Goal: Task Accomplishment & Management: Manage account settings

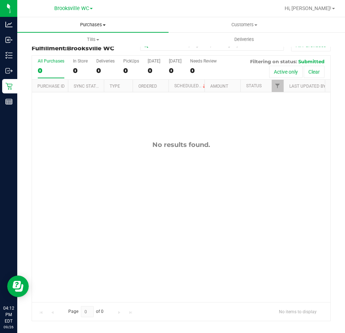
click at [92, 27] on span "Purchases" at bounding box center [92, 25] width 151 height 6
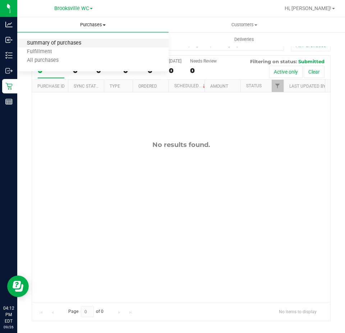
click at [82, 45] on span "Summary of purchases" at bounding box center [54, 43] width 74 height 6
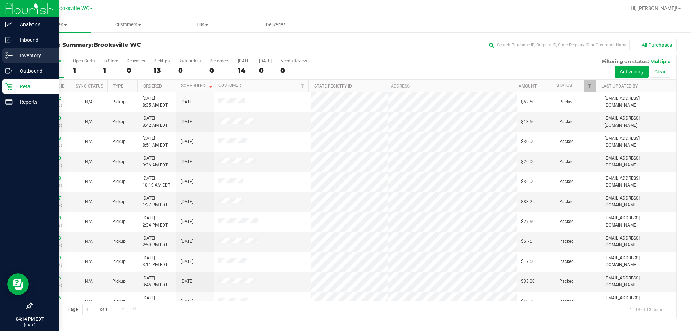
click at [17, 56] on p "Inventory" at bounding box center [34, 55] width 43 height 9
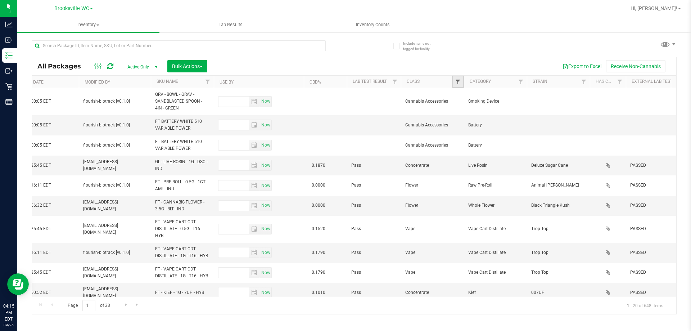
click at [345, 80] on span "Filter" at bounding box center [458, 82] width 6 height 6
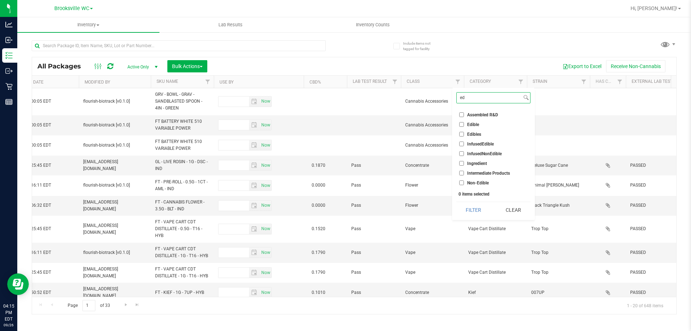
type input "ed"
click at [345, 122] on span "Edible" at bounding box center [473, 124] width 12 height 4
click at [345, 122] on input "Edible" at bounding box center [461, 124] width 5 height 5
checkbox input "true"
click at [345, 132] on span "Edibles" at bounding box center [474, 134] width 14 height 4
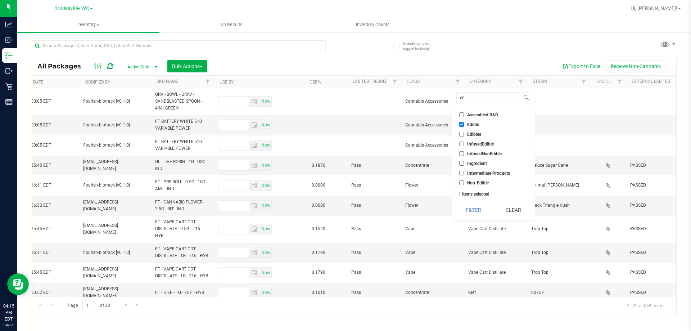
click at [345, 132] on input "Edibles" at bounding box center [461, 134] width 5 height 5
checkbox input "true"
click at [345, 140] on li "InfusedEdible" at bounding box center [493, 144] width 74 height 8
click at [345, 144] on span "InfusedEdible" at bounding box center [480, 144] width 27 height 4
click at [345, 144] on input "InfusedEdible" at bounding box center [461, 143] width 5 height 5
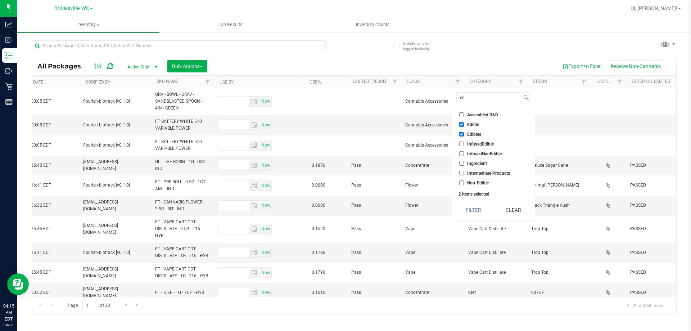
checkbox input "true"
click at [345, 206] on button "Filter" at bounding box center [473, 210] width 35 height 16
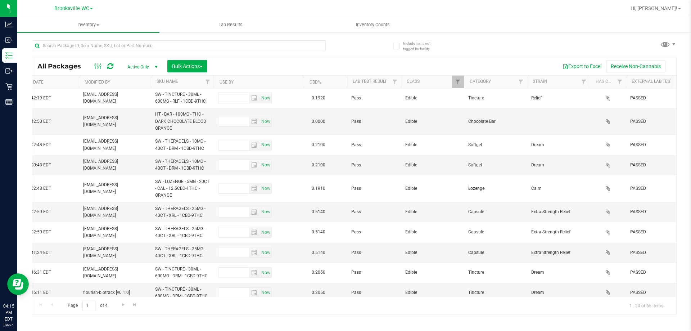
type input "2026-03-16"
type input "2026-03-17"
type input "2026-01-27"
type input "2026-03-03"
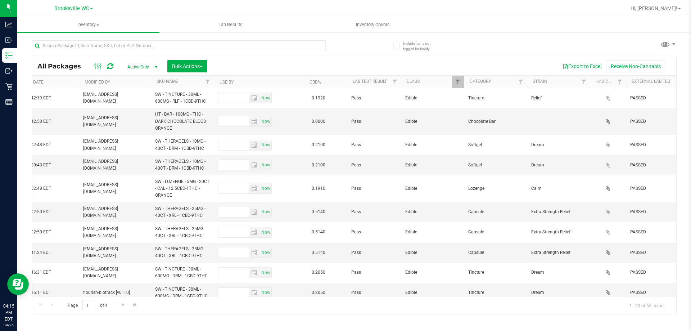
type input "2026-03-03"
type input "2026-02-28"
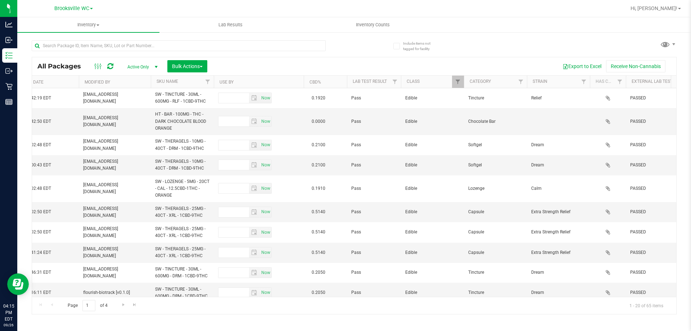
type input "2026-03-01"
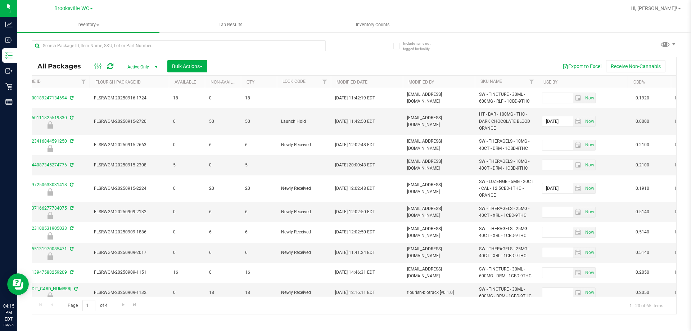
click at [345, 82] on th "Use By" at bounding box center [582, 82] width 90 height 13
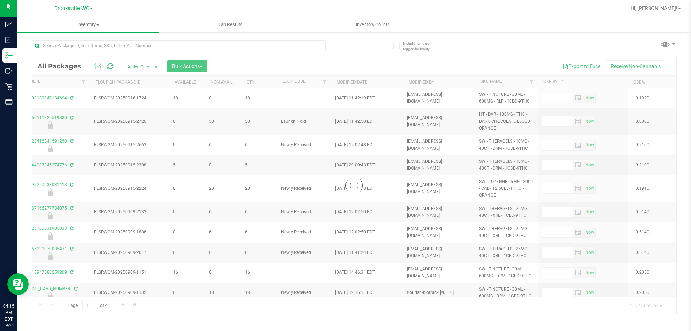
type input "2026-03-16"
type input "2026-03-17"
type input "2026-01-27"
type input "2026-03-03"
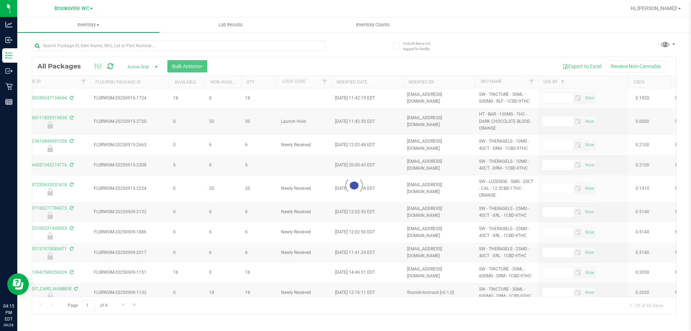
type input "2026-03-03"
type input "2026-02-28"
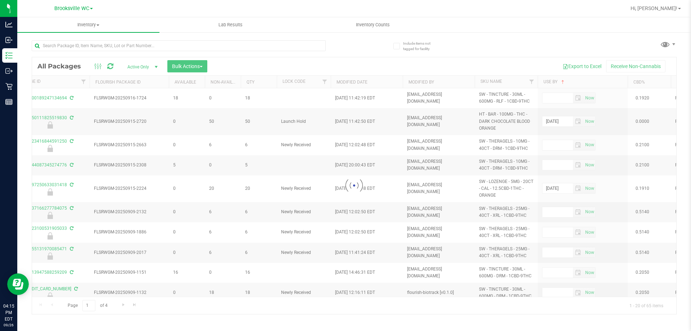
type input "2026-03-01"
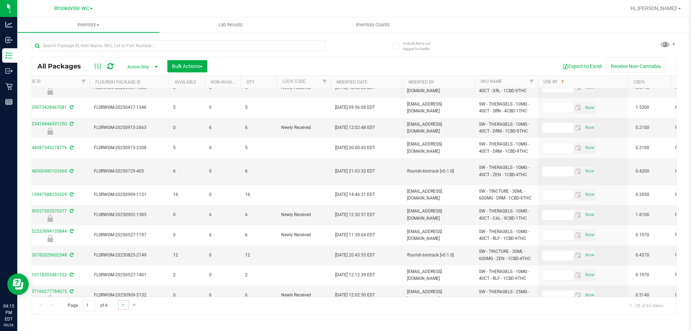
click at [125, 309] on link "Go to the next page" at bounding box center [123, 305] width 10 height 10
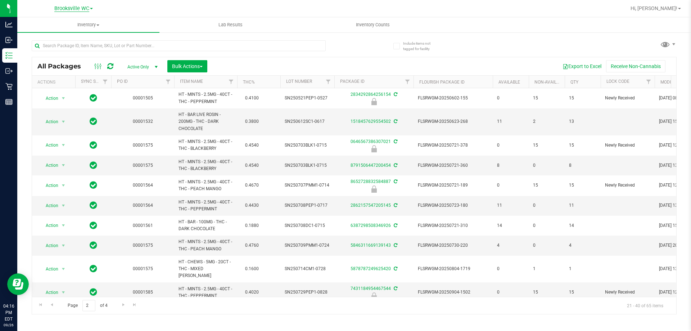
click at [83, 11] on span "Brooksville WC" at bounding box center [71, 8] width 35 height 6
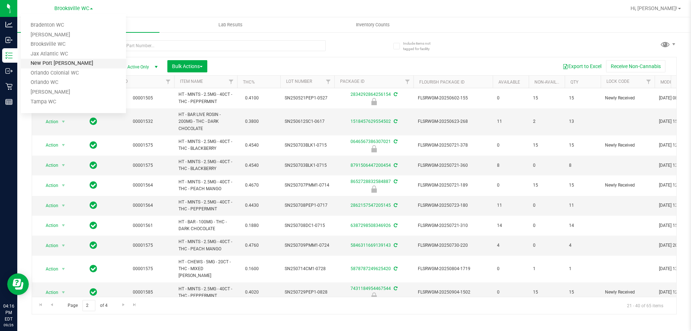
click at [70, 61] on link "New Port [PERSON_NAME]" at bounding box center [73, 64] width 105 height 10
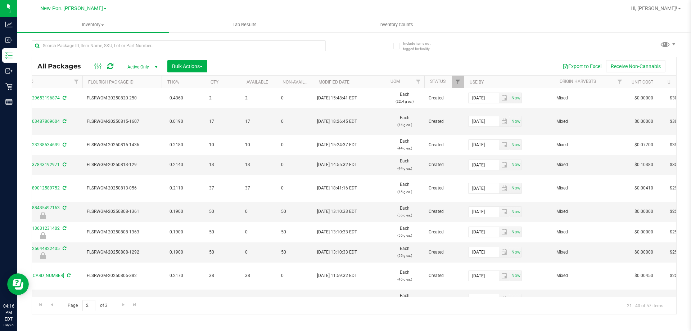
click at [345, 81] on th "Use By" at bounding box center [509, 82] width 90 height 13
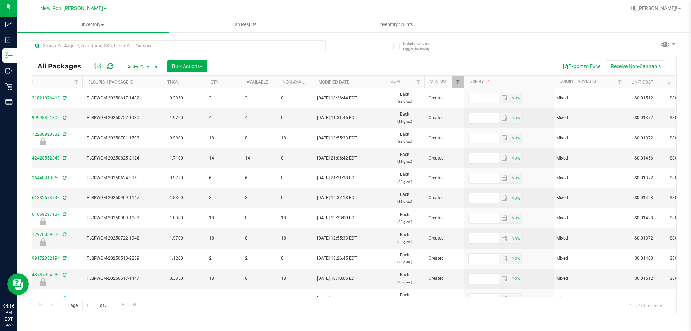
click at [345, 81] on th "Use By" at bounding box center [509, 82] width 90 height 13
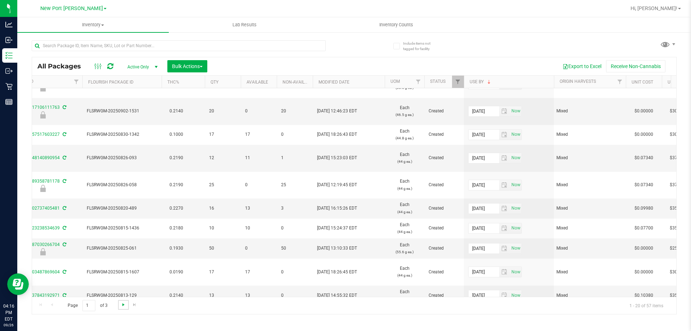
click at [122, 306] on span "Go to the next page" at bounding box center [123, 304] width 6 height 6
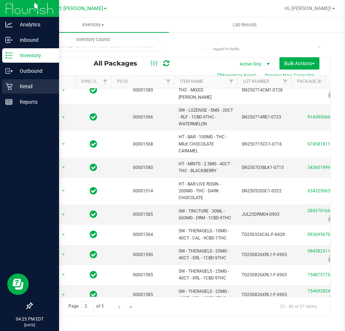
click at [12, 87] on icon at bounding box center [8, 86] width 7 height 7
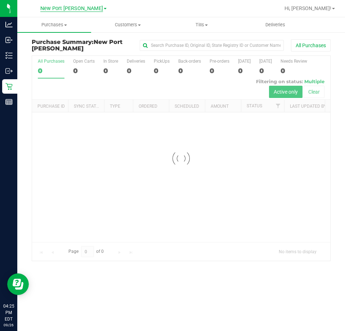
click at [74, 5] on span "New Port [PERSON_NAME]" at bounding box center [71, 8] width 63 height 6
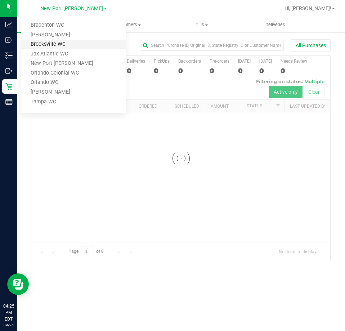
click at [64, 41] on link "Brooksville WC" at bounding box center [73, 45] width 105 height 10
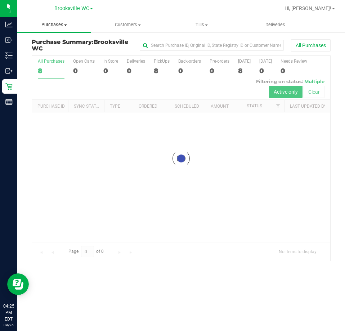
click at [55, 25] on span "Purchases" at bounding box center [54, 25] width 74 height 6
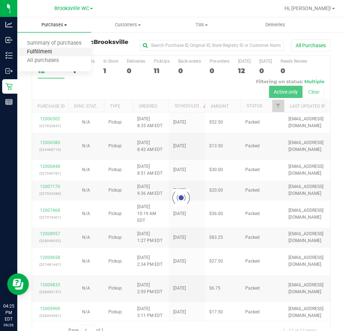
click at [50, 50] on span "Fulfillment" at bounding box center [39, 52] width 45 height 6
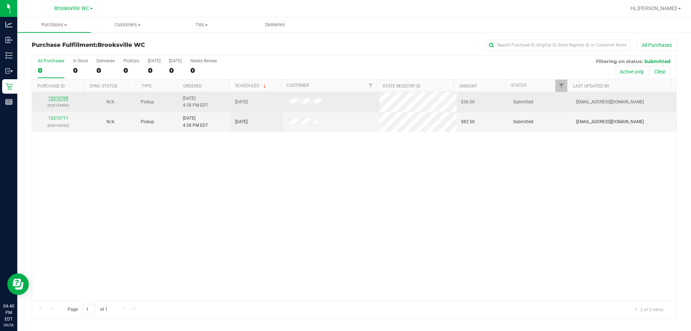
click at [61, 99] on link "12010709" at bounding box center [58, 98] width 20 height 5
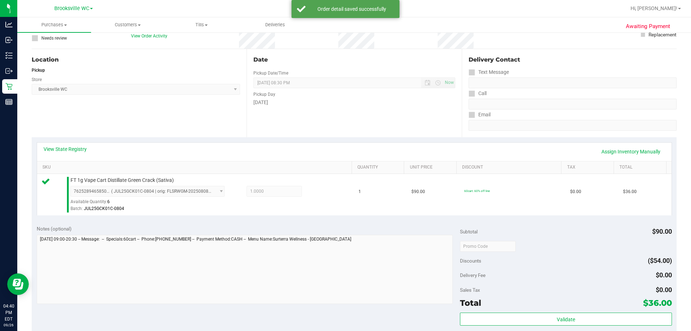
scroll to position [144, 0]
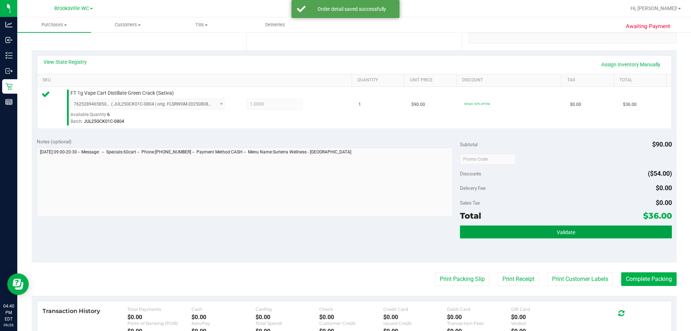
click at [345, 235] on button "Validate" at bounding box center [565, 231] width 211 height 13
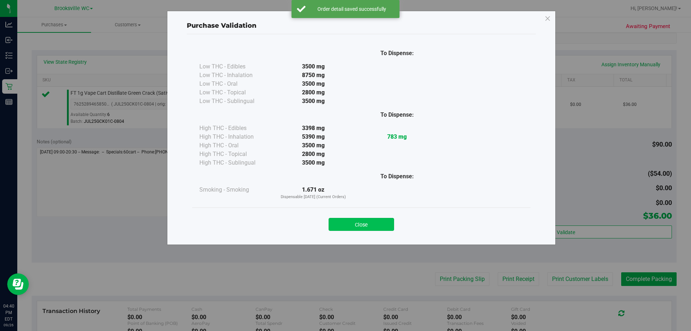
click at [345, 227] on button "Close" at bounding box center [360, 224] width 65 height 13
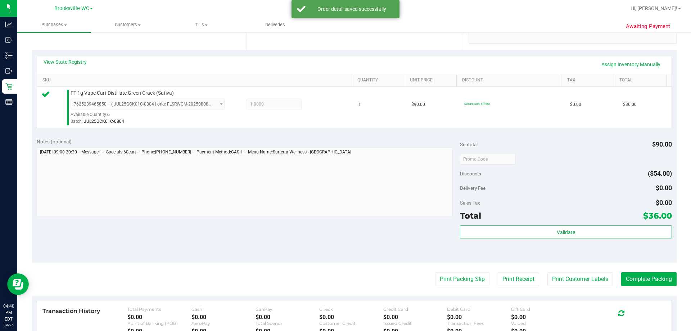
drag, startPoint x: 446, startPoint y: 270, endPoint x: 441, endPoint y: 217, distance: 54.2
click at [345, 271] on purchase-details "Back Edit Purchase Cancel Purchase View Profile # 12010709 BioTrack ID: - Submi…" at bounding box center [354, 162] width 645 height 535
click at [345, 282] on button "Print Packing Slip" at bounding box center [462, 279] width 54 height 14
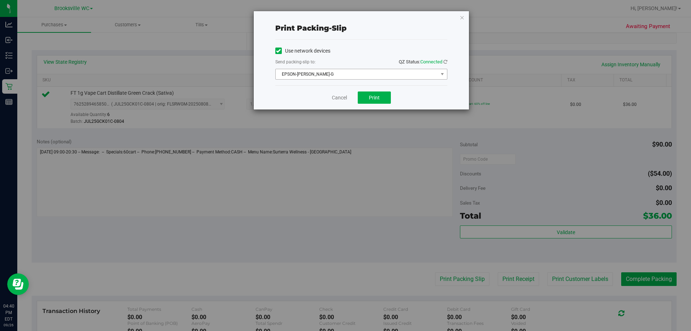
click at [345, 75] on span "EPSON-BECKY-G" at bounding box center [357, 74] width 162 height 10
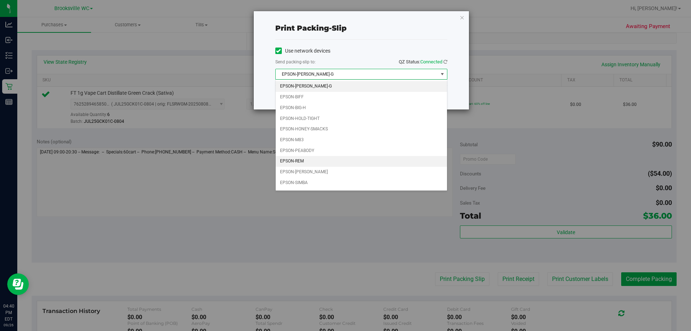
click at [315, 157] on li "EPSON-REM" at bounding box center [361, 161] width 171 height 11
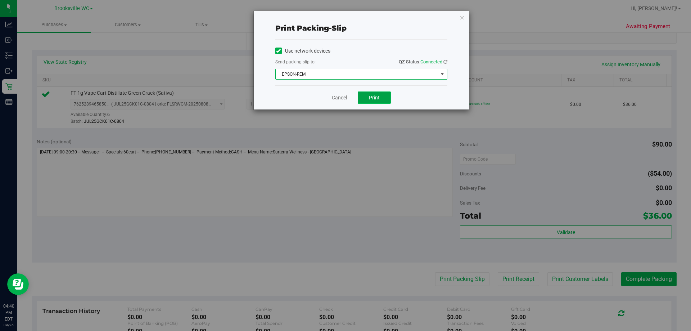
click at [345, 95] on span "Print" at bounding box center [374, 98] width 11 height 6
click at [342, 95] on link "Cancel" at bounding box center [339, 98] width 15 height 8
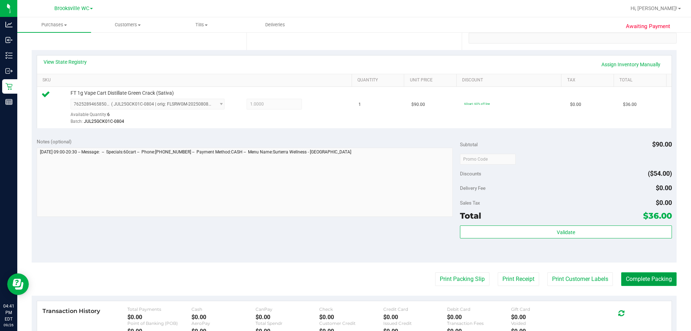
click at [345, 278] on button "Complete Packing" at bounding box center [648, 279] width 55 height 14
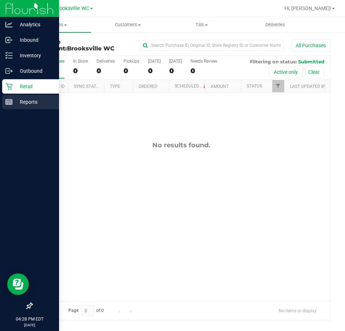
click at [10, 103] on icon at bounding box center [8, 101] width 7 height 7
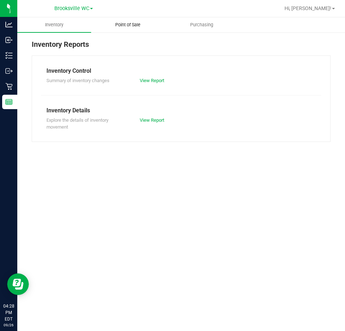
click at [146, 28] on span "Point of Sale" at bounding box center [127, 25] width 45 height 6
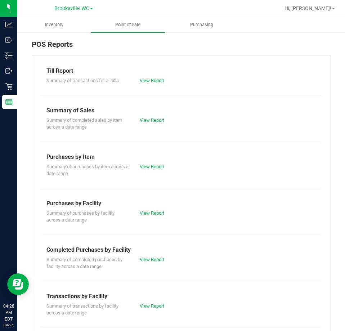
click at [150, 266] on div "Summary of completed purchases by facility across a date range View Report" at bounding box center [181, 262] width 280 height 16
click at [151, 259] on link "View Report" at bounding box center [152, 258] width 24 height 5
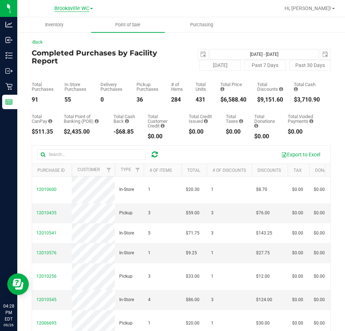
click at [74, 8] on span "Brooksville WC" at bounding box center [71, 8] width 35 height 6
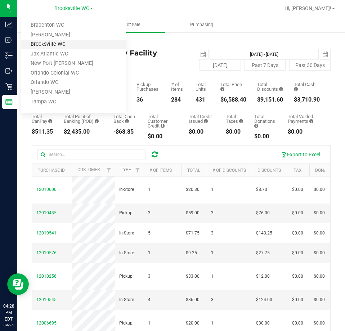
click at [74, 46] on link "Brooksville WC" at bounding box center [73, 45] width 105 height 10
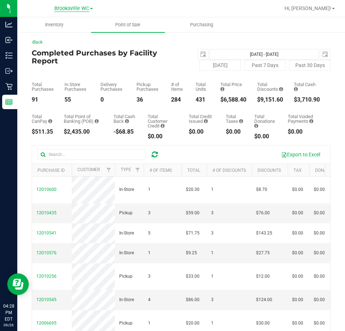
click at [69, 10] on span "Brooksville WC" at bounding box center [71, 8] width 35 height 6
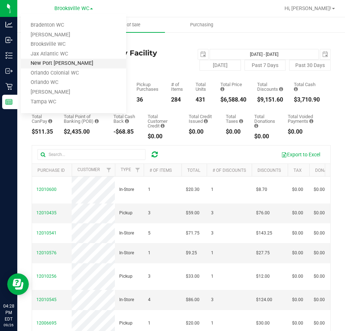
click at [68, 63] on link "New Port Richey WC" at bounding box center [73, 64] width 105 height 10
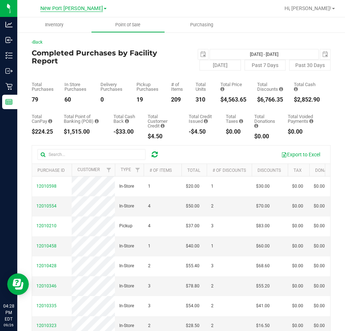
click at [74, 7] on span "New Port Richey WC" at bounding box center [71, 8] width 63 height 6
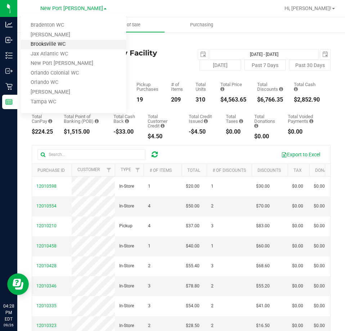
click at [72, 42] on link "Brooksville WC" at bounding box center [73, 45] width 105 height 10
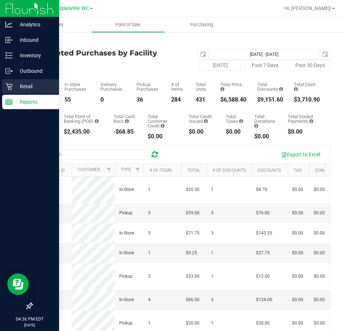
click at [11, 83] on icon at bounding box center [8, 86] width 7 height 7
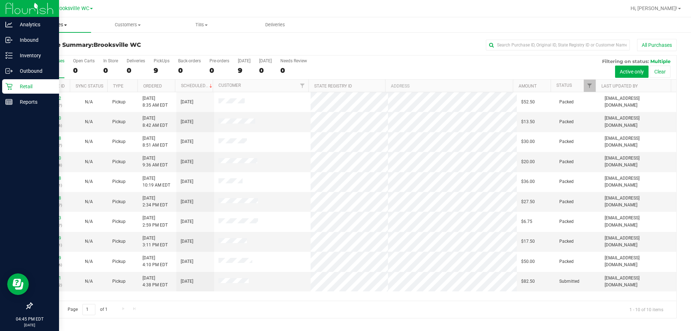
click at [63, 24] on span "Purchases" at bounding box center [54, 25] width 74 height 6
click at [68, 54] on li "Fulfillment" at bounding box center [54, 52] width 74 height 9
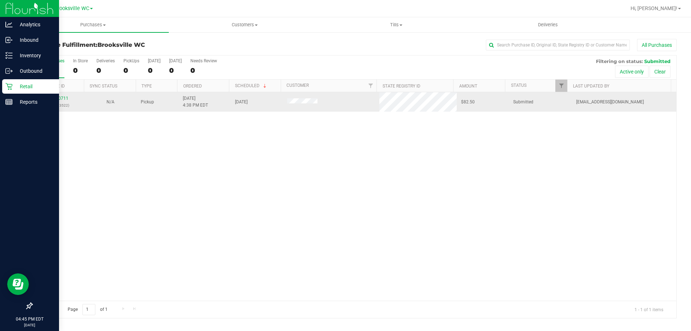
click at [64, 101] on div "12010711 (328133522)" at bounding box center [58, 102] width 44 height 14
click at [65, 95] on div "12010711 (328133522)" at bounding box center [58, 102] width 44 height 14
click at [59, 99] on link "12010711" at bounding box center [58, 98] width 20 height 5
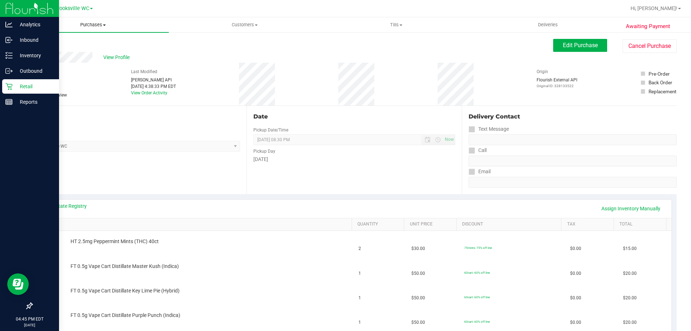
click at [78, 28] on span "Purchases" at bounding box center [92, 25] width 151 height 6
click at [76, 53] on li "Fulfillment" at bounding box center [92, 52] width 151 height 9
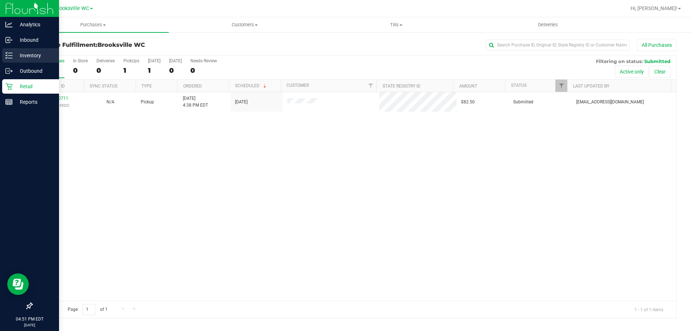
click at [13, 55] on p "Inventory" at bounding box center [34, 55] width 43 height 9
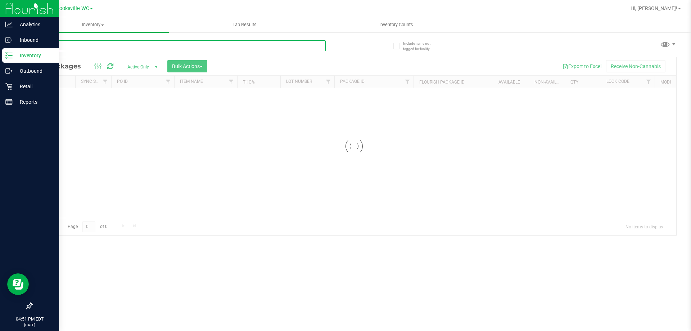
click at [182, 50] on input "text" at bounding box center [179, 45] width 294 height 11
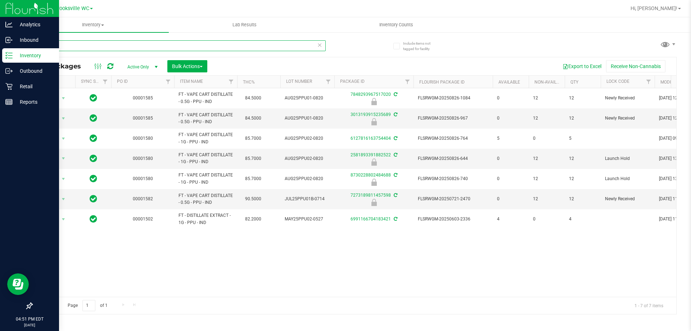
click at [134, 48] on input "ppu" at bounding box center [179, 45] width 294 height 11
type input "ppu"
click at [49, 198] on span "Action" at bounding box center [48, 199] width 19 height 10
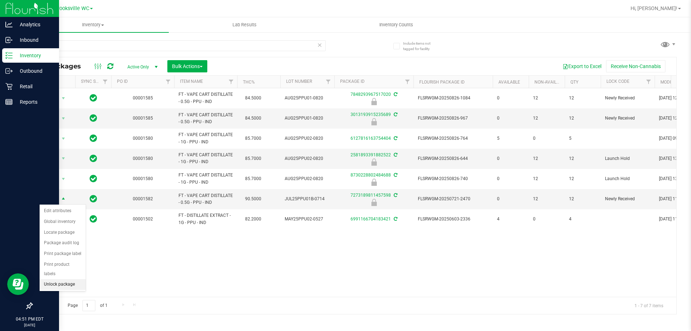
click at [70, 279] on li "Unlock package" at bounding box center [63, 284] width 46 height 11
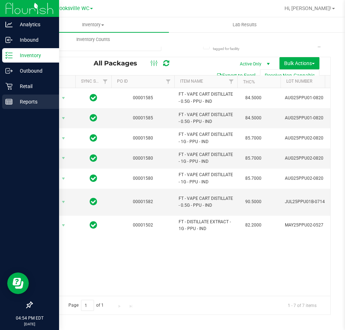
click at [22, 99] on p "Reports" at bounding box center [34, 101] width 43 height 9
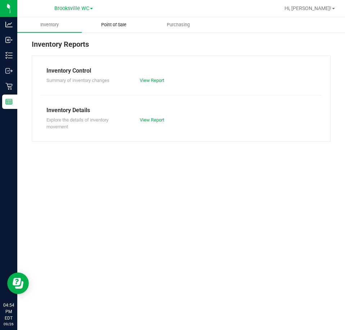
click at [128, 26] on span "Point of Sale" at bounding box center [113, 25] width 45 height 6
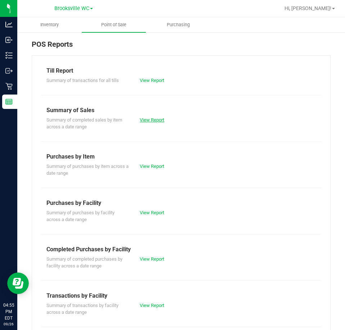
click at [156, 119] on link "View Report" at bounding box center [152, 119] width 24 height 5
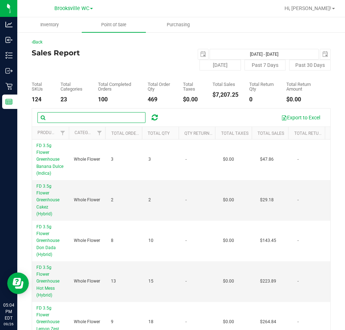
click at [125, 118] on input "text" at bounding box center [91, 117] width 108 height 11
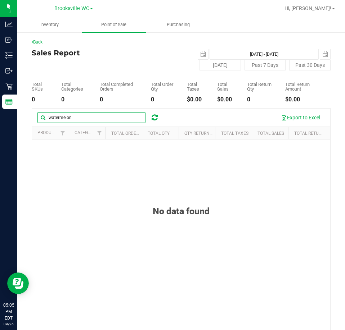
type input "watermelon"
click at [103, 27] on span "Point of Sale" at bounding box center [113, 25] width 45 height 6
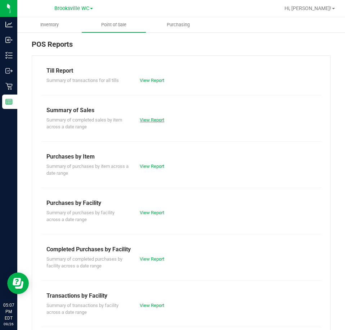
click at [147, 117] on link "View Report" at bounding box center [152, 119] width 24 height 5
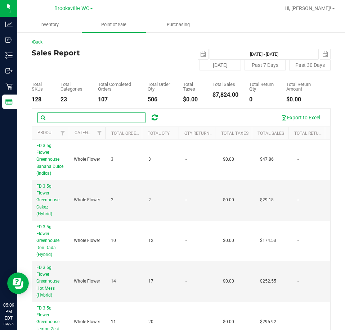
click at [97, 113] on input "text" at bounding box center [91, 117] width 108 height 11
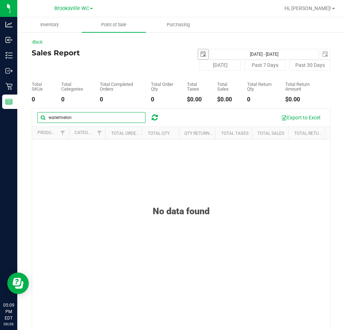
click at [200, 54] on span "select" at bounding box center [203, 54] width 6 height 6
type input "watermelon"
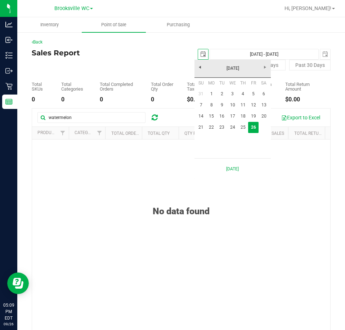
scroll to position [0, 18]
click at [241, 127] on link "25" at bounding box center [242, 127] width 10 height 11
type input "2025-09-25"
type input "Sep 25, 2025 - Sep 26, 2025"
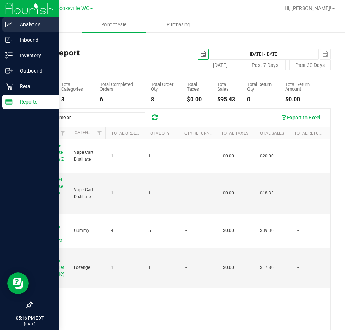
click at [14, 24] on p "Analytics" at bounding box center [34, 24] width 43 height 9
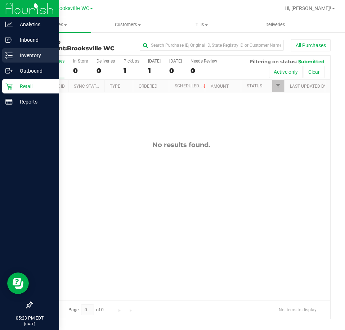
click at [15, 56] on p "Inventory" at bounding box center [34, 55] width 43 height 9
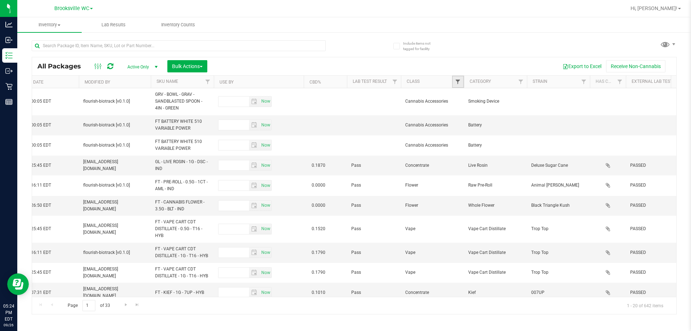
click at [344, 82] on span "Filter" at bounding box center [458, 82] width 6 height 6
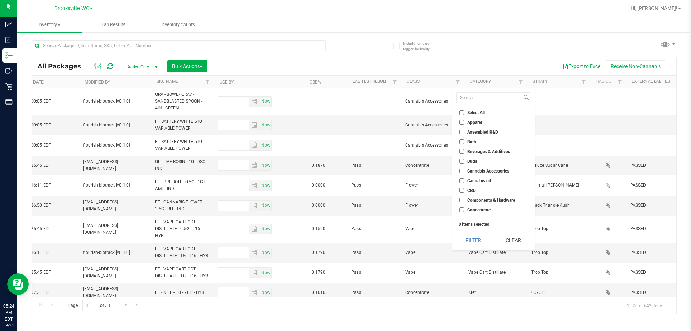
click at [344, 169] on span "Cannabis Accessories" at bounding box center [488, 171] width 42 height 4
click at [344, 169] on input "Cannabis Accessories" at bounding box center [461, 170] width 5 height 5
checkbox input "true"
click at [344, 233] on button "Filter" at bounding box center [473, 240] width 35 height 16
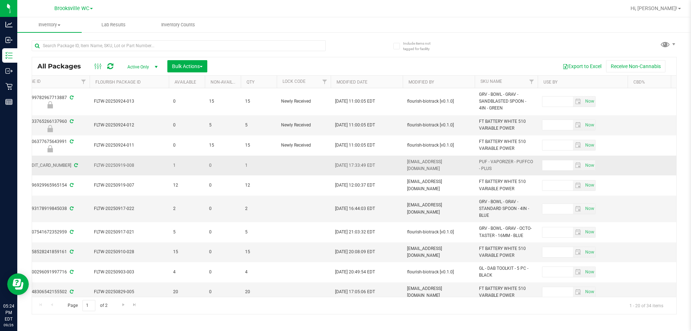
scroll to position [0, 144]
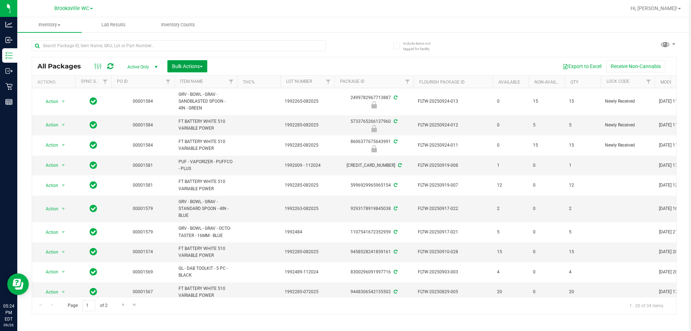
click at [189, 63] on span "Bulk Actions" at bounding box center [187, 66] width 31 height 6
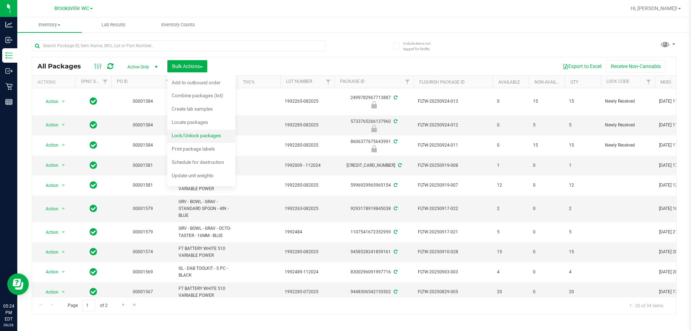
click at [194, 132] on span "Lock/Unlock packages" at bounding box center [196, 135] width 49 height 6
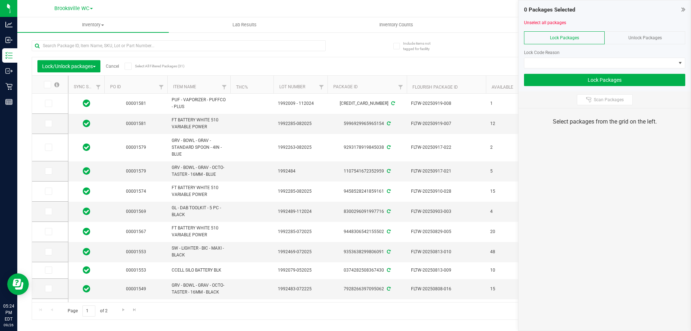
click at [344, 38] on div "Unlock Packages" at bounding box center [644, 37] width 81 height 13
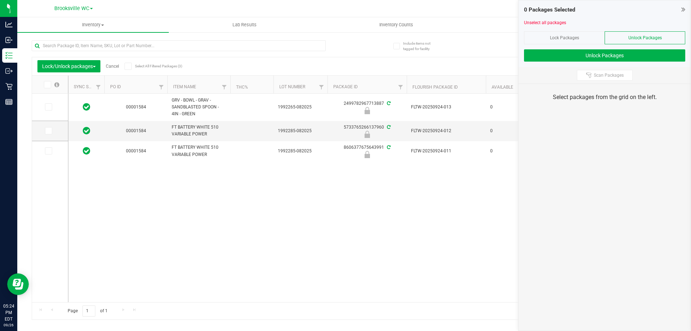
click at [49, 88] on th at bounding box center [50, 85] width 36 height 18
click at [45, 86] on span at bounding box center [47, 84] width 7 height 7
click at [0, 0] on input "checkbox" at bounding box center [0, 0] width 0 height 0
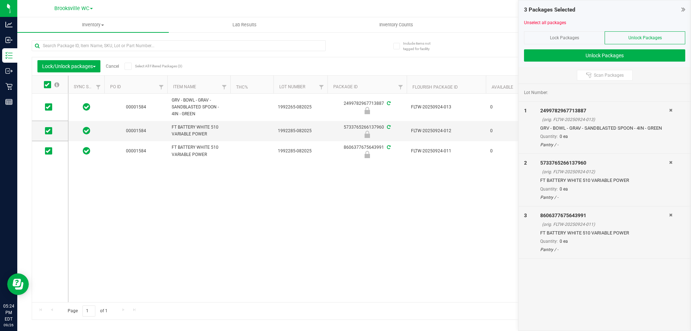
click at [130, 66] on icon at bounding box center [128, 66] width 5 height 0
click at [0, 0] on input "Select All Filtered Packages (3)" at bounding box center [0, 0] width 0 height 0
click at [344, 55] on button "Unlock Packages" at bounding box center [604, 55] width 161 height 12
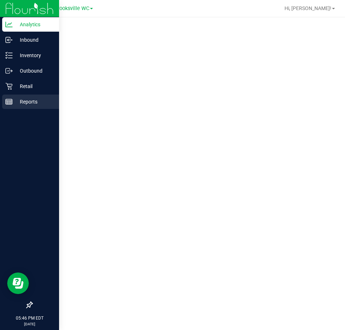
click at [13, 100] on div "Reports" at bounding box center [30, 102] width 57 height 14
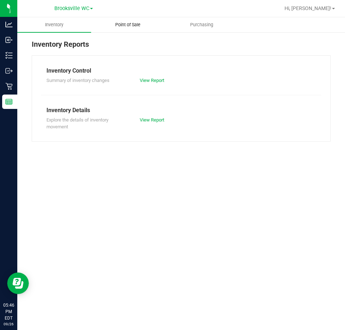
click at [132, 28] on uib-tab-heading "Point of Sale" at bounding box center [127, 25] width 73 height 14
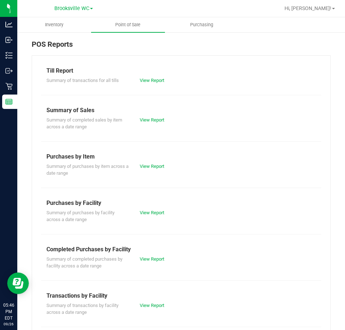
click at [153, 250] on div "Completed Purchases by Facility" at bounding box center [180, 249] width 269 height 9
click at [150, 258] on link "View Report" at bounding box center [152, 258] width 24 height 5
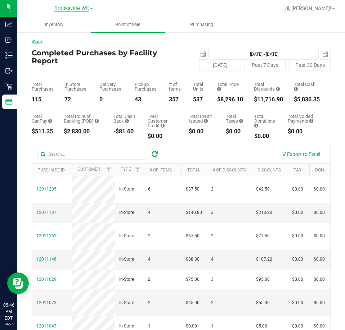
click at [66, 10] on span "Brooksville WC" at bounding box center [71, 8] width 35 height 6
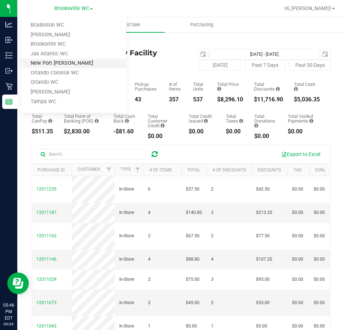
click at [65, 64] on link "New Port [PERSON_NAME]" at bounding box center [73, 64] width 105 height 10
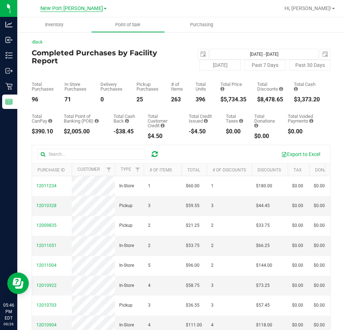
click at [75, 7] on span "New Port [PERSON_NAME]" at bounding box center [71, 8] width 63 height 6
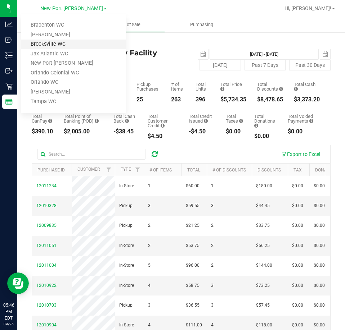
click at [65, 42] on link "Brooksville WC" at bounding box center [73, 45] width 105 height 10
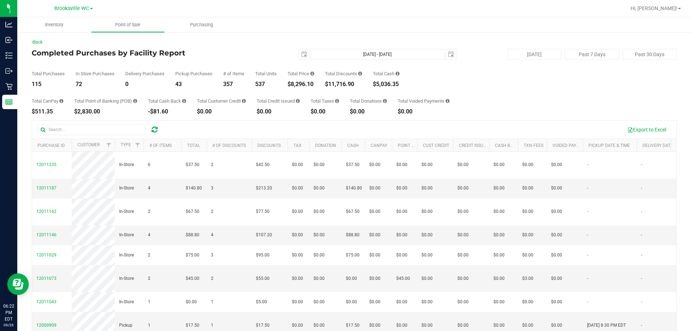
drag, startPoint x: 224, startPoint y: 41, endPoint x: 212, endPoint y: 41, distance: 12.2
click at [216, 41] on div "Back" at bounding box center [354, 42] width 645 height 6
